Goal: Find contact information: Find contact information

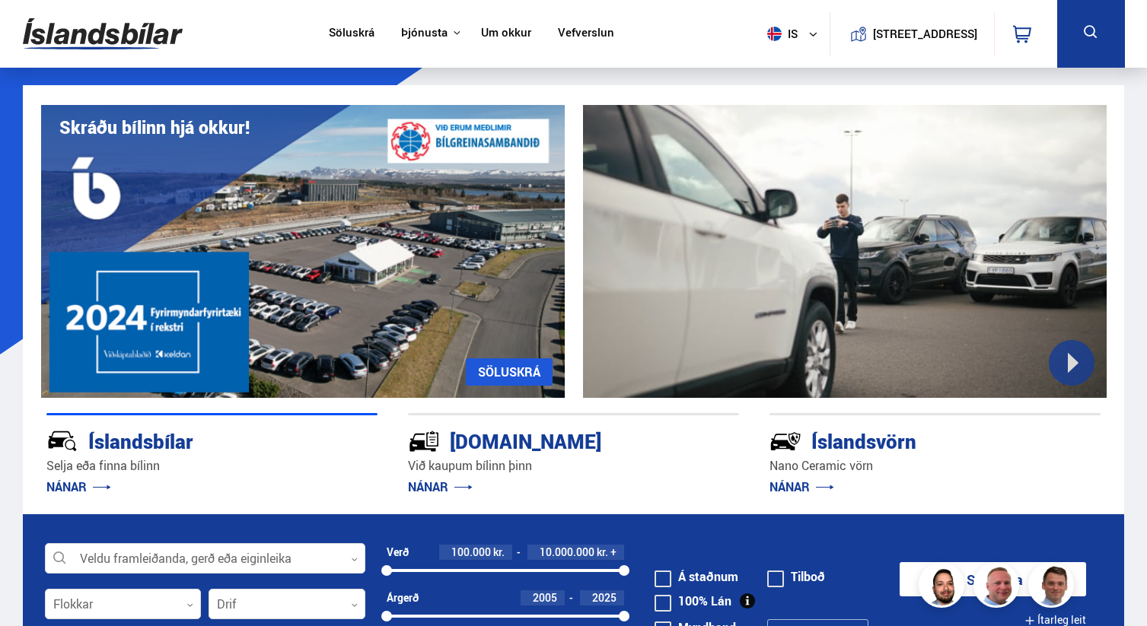
click at [491, 32] on link "Um okkur" at bounding box center [506, 34] width 50 height 16
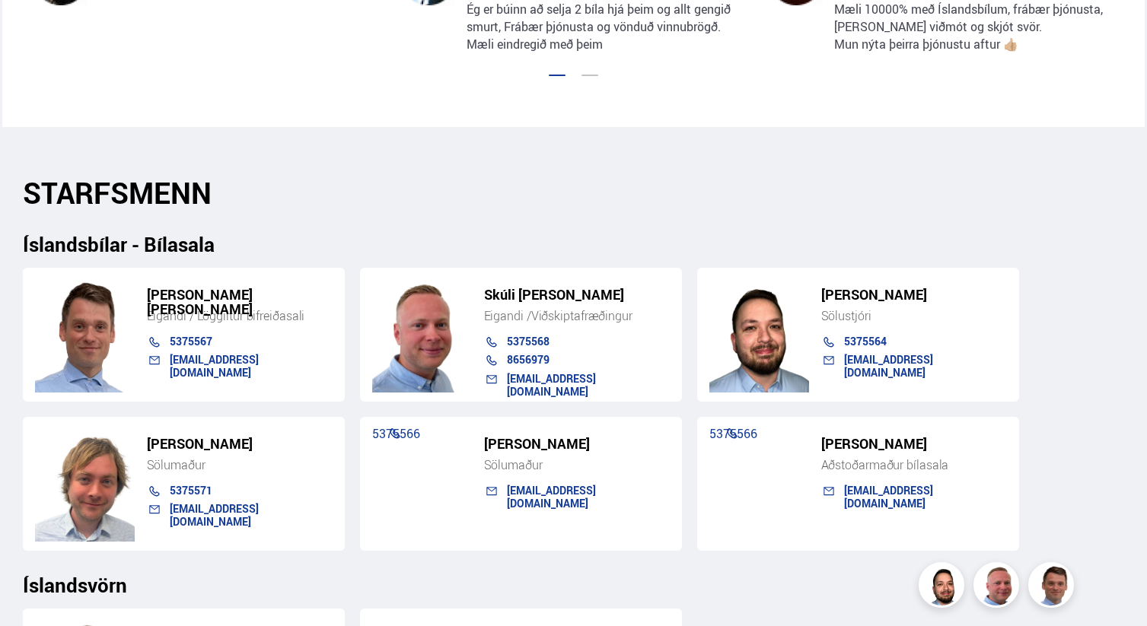
scroll to position [1395, 0]
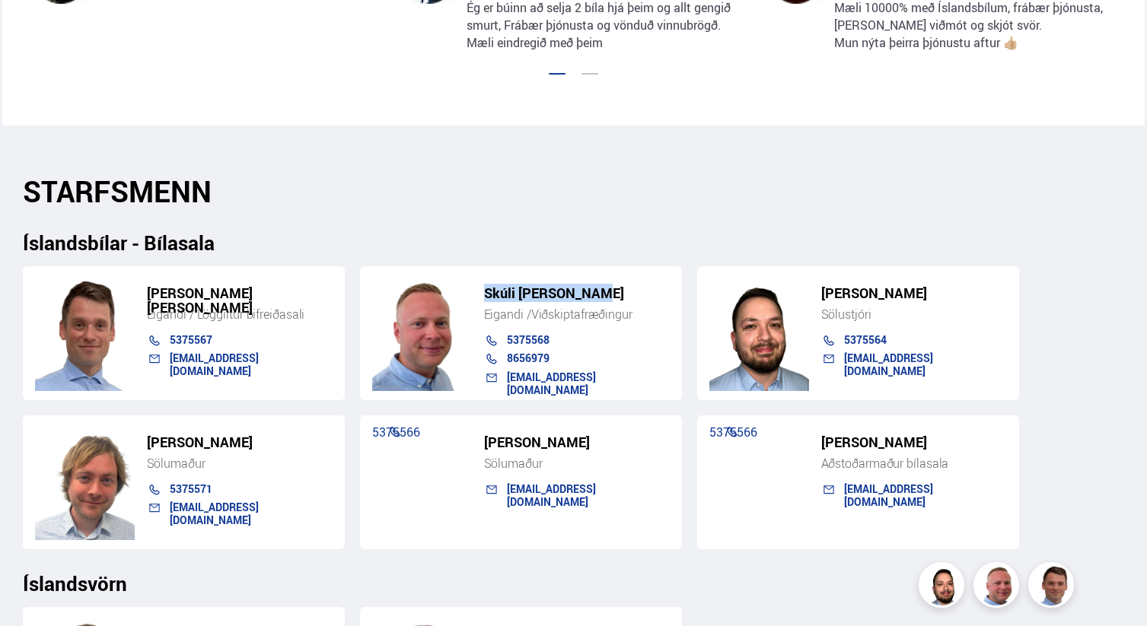
drag, startPoint x: 483, startPoint y: 293, endPoint x: 594, endPoint y: 291, distance: 110.4
click at [594, 291] on h5 "Skúli [PERSON_NAME]" at bounding box center [577, 293] width 186 height 14
copy h5 "Skúli [PERSON_NAME]"
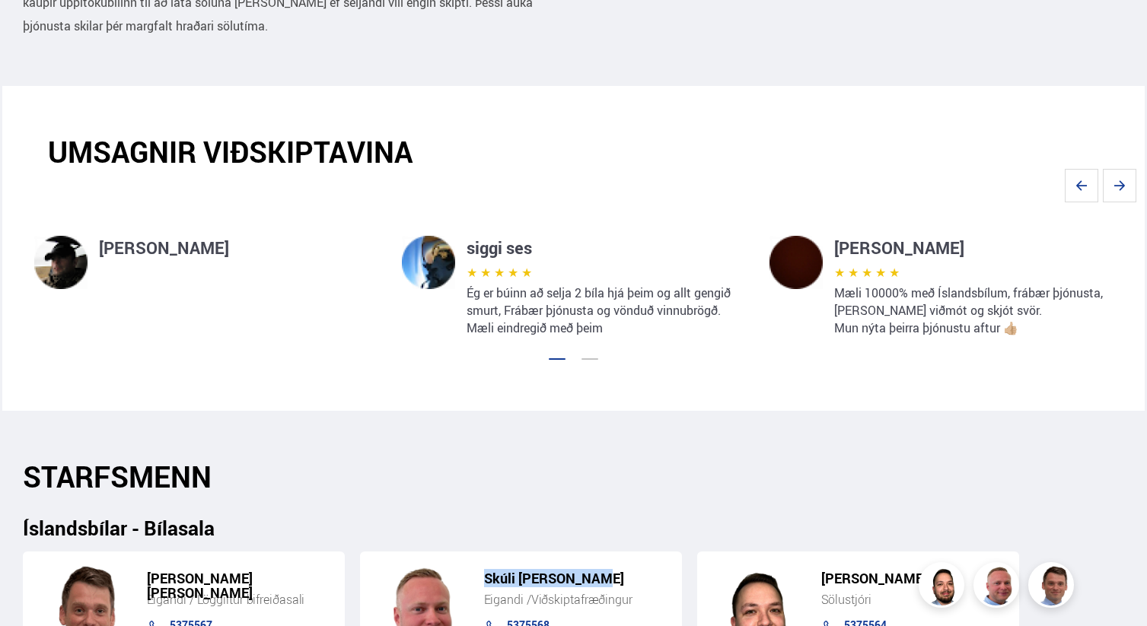
scroll to position [1104, 0]
